Goal: Task Accomplishment & Management: Manage account settings

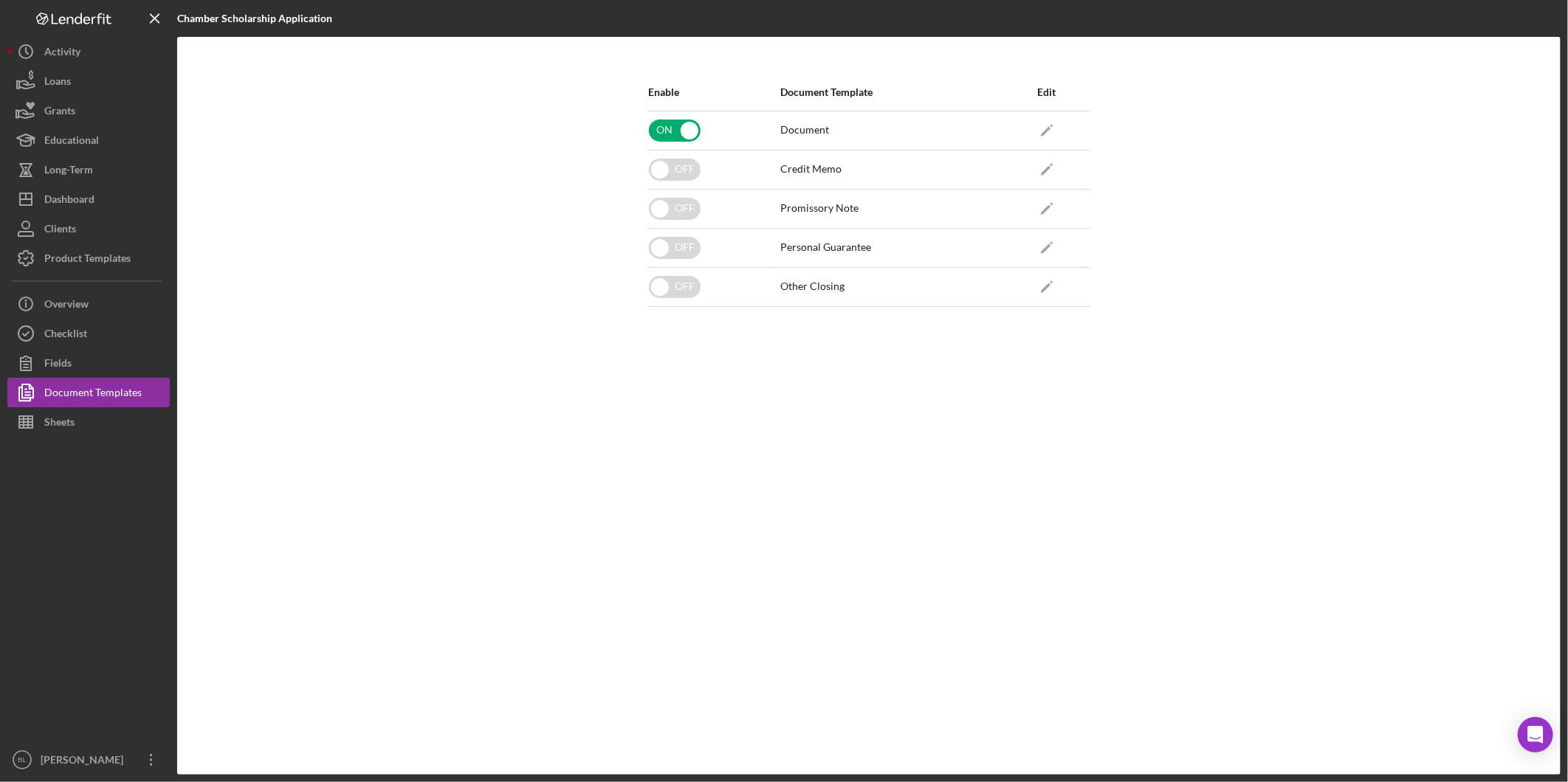
drag, startPoint x: 616, startPoint y: 433, endPoint x: 60, endPoint y: 548, distance: 567.8
click at [616, 433] on div "Enable Document Template Edit ON Document Icon/Edit OFF Credit Memo Icon/Edit O…" at bounding box center [869, 405] width 1384 height 738
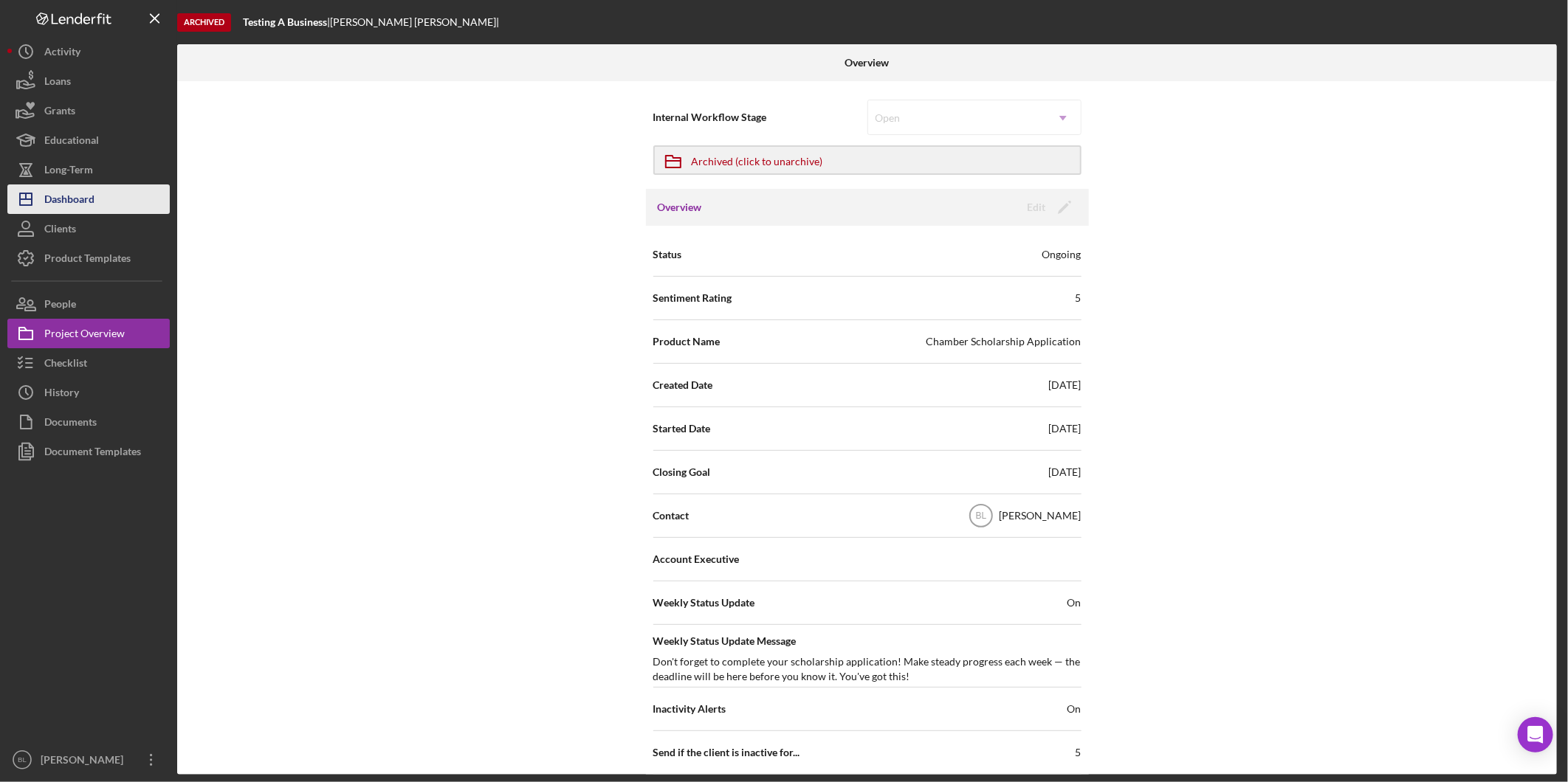
drag, startPoint x: 91, startPoint y: 197, endPoint x: 124, endPoint y: 201, distance: 33.2
click at [91, 197] on div "Dashboard" at bounding box center [69, 201] width 50 height 33
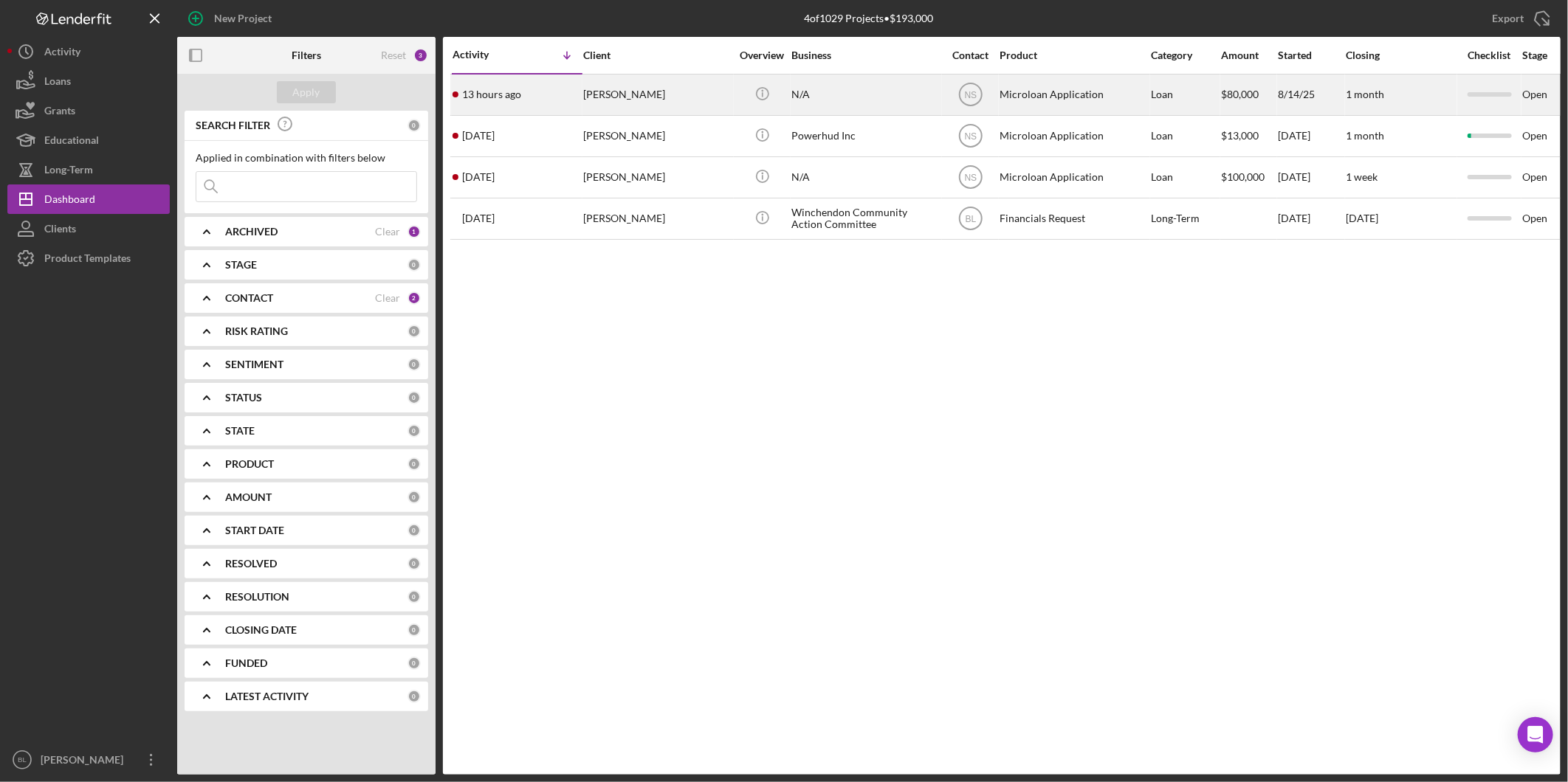
click at [786, 98] on div "Icon/Info" at bounding box center [763, 94] width 56 height 39
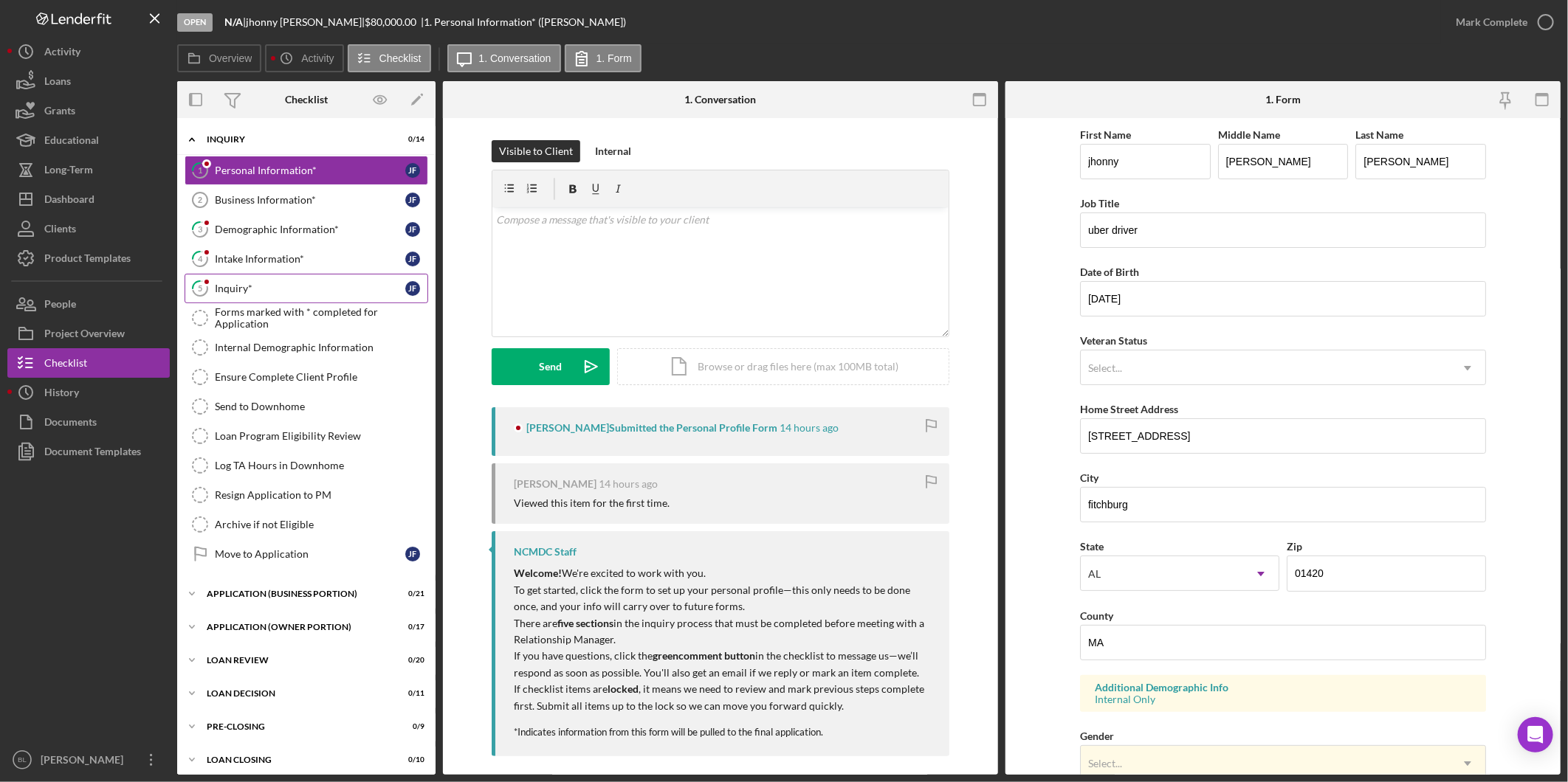
click at [303, 278] on link "5 Inquiry* j f" at bounding box center [306, 288] width 244 height 29
